Goal: Task Accomplishment & Management: Manage account settings

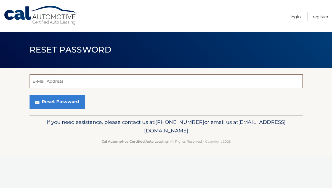
click at [55, 82] on input "E-Mail Address" at bounding box center [167, 81] width 274 height 14
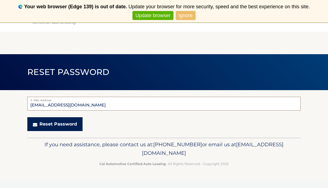
type input "cdrowica2@gmail.com"
click at [59, 128] on button "Reset Password" at bounding box center [54, 124] width 55 height 14
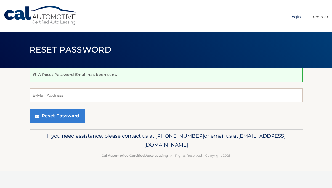
click at [296, 18] on link "Login" at bounding box center [296, 16] width 10 height 9
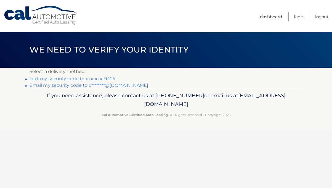
click at [88, 79] on link "Text my security code to xxx-xxx-9425" at bounding box center [73, 78] width 86 height 5
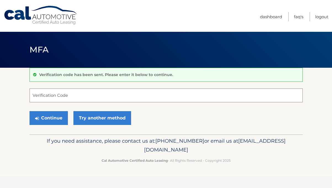
click at [74, 94] on input "Verification Code" at bounding box center [167, 95] width 274 height 14
click at [71, 96] on input "Verification Code" at bounding box center [167, 95] width 274 height 14
type input "042219"
click at [30, 111] on button "Continue" at bounding box center [49, 118] width 38 height 14
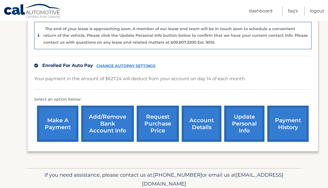
scroll to position [160, 0]
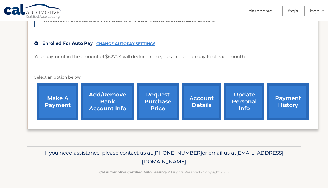
click at [153, 101] on link "request purchase price" at bounding box center [158, 101] width 42 height 36
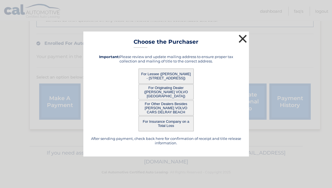
click at [244, 36] on button "×" at bounding box center [243, 38] width 11 height 11
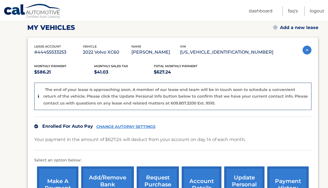
scroll to position [0, 0]
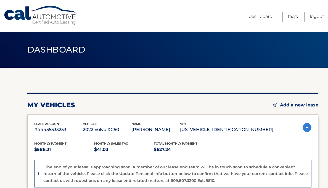
drag, startPoint x: 259, startPoint y: 130, endPoint x: 213, endPoint y: 130, distance: 45.9
click at [213, 130] on p "YV4L12DLXN1069965" at bounding box center [226, 130] width 93 height 8
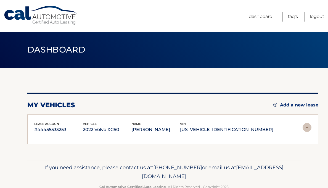
drag, startPoint x: 213, startPoint y: 130, endPoint x: 223, endPoint y: 130, distance: 9.9
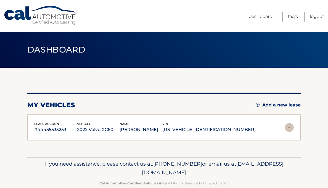
copy p "YV4L12DLXN1069965"
